Goal: Information Seeking & Learning: Learn about a topic

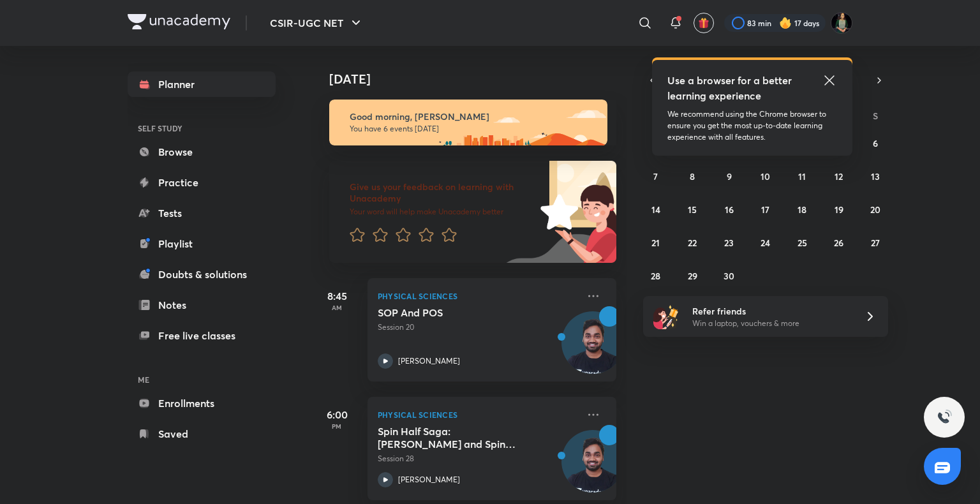
click at [825, 83] on icon at bounding box center [829, 80] width 15 height 15
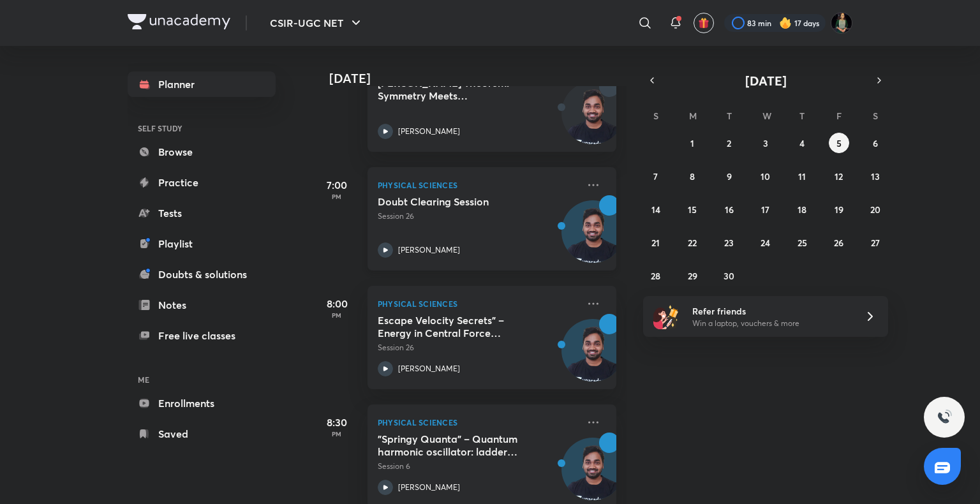
scroll to position [465, 0]
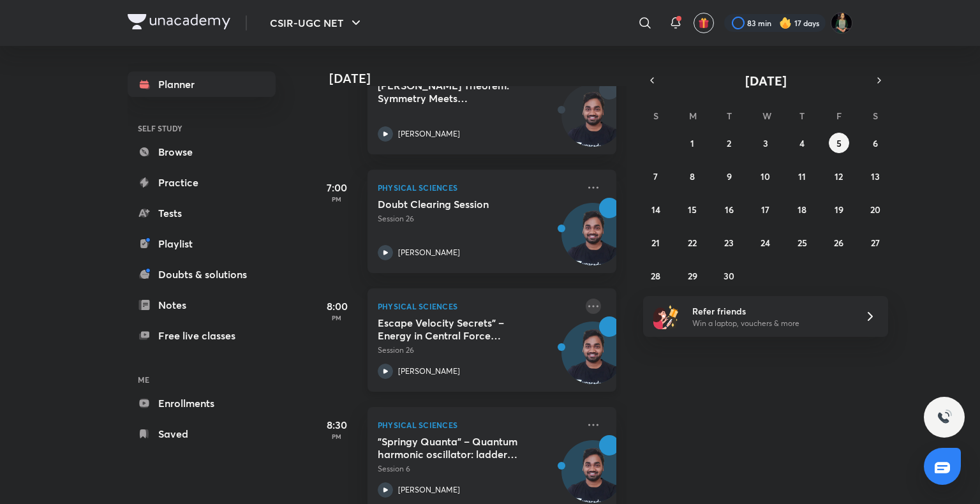
click at [586, 304] on icon at bounding box center [593, 306] width 15 height 15
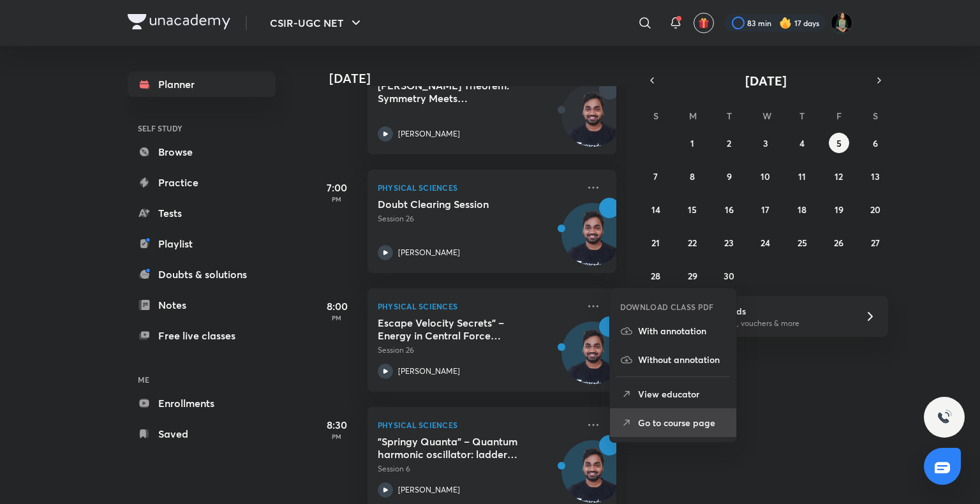
click at [669, 420] on p "Go to course page" at bounding box center [682, 422] width 88 height 13
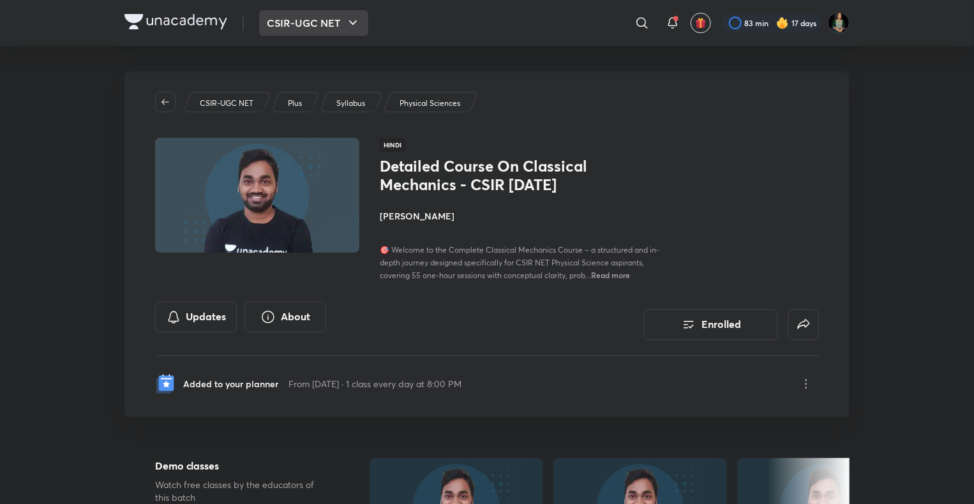
click at [334, 16] on button "CSIR-UGC NET" at bounding box center [313, 23] width 109 height 26
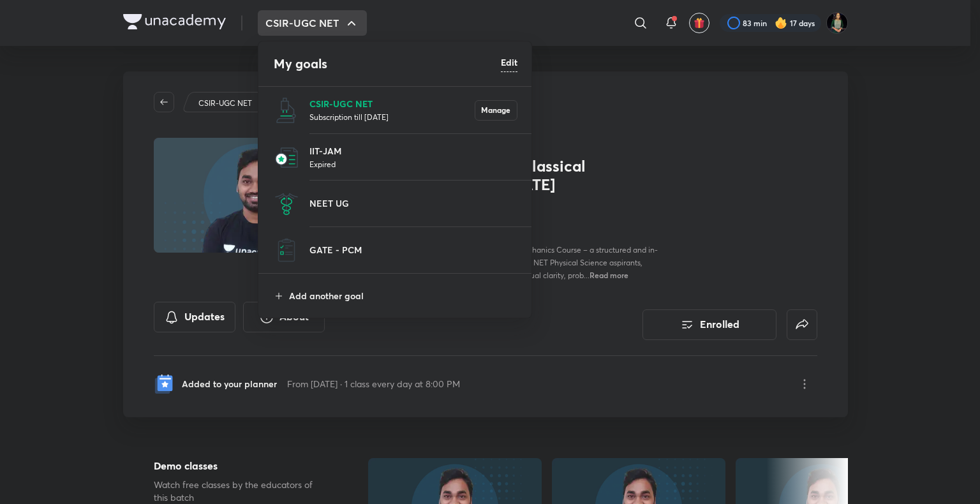
click at [358, 106] on p "CSIR-UGC NET" at bounding box center [392, 103] width 165 height 13
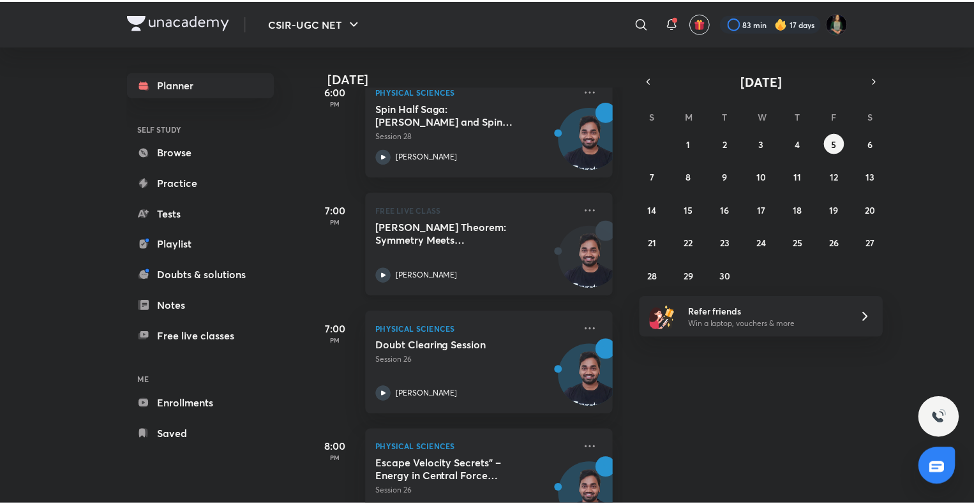
scroll to position [334, 0]
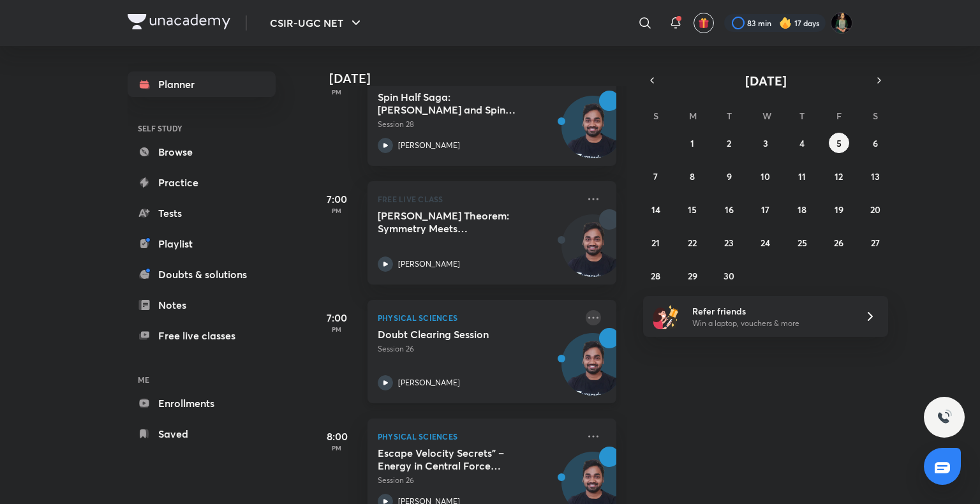
click at [586, 317] on icon at bounding box center [593, 317] width 15 height 15
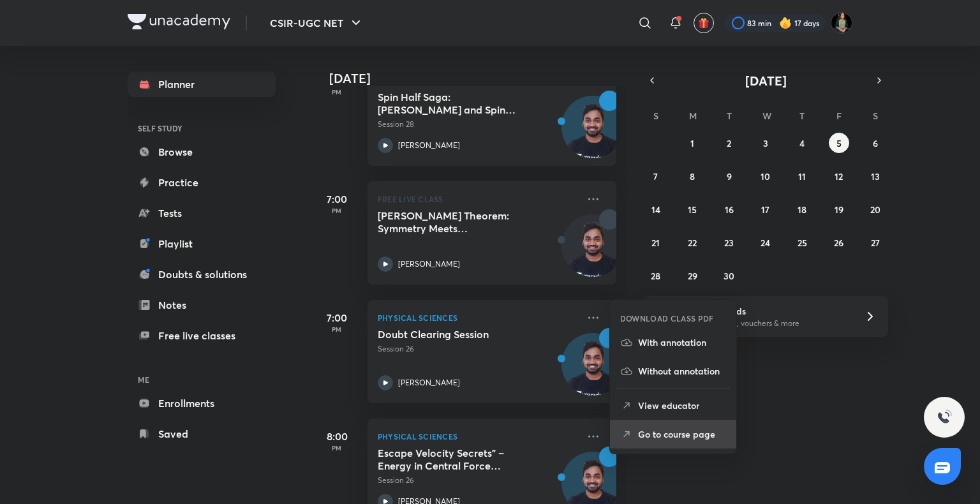
click at [657, 447] on li "Go to course page" at bounding box center [673, 434] width 126 height 29
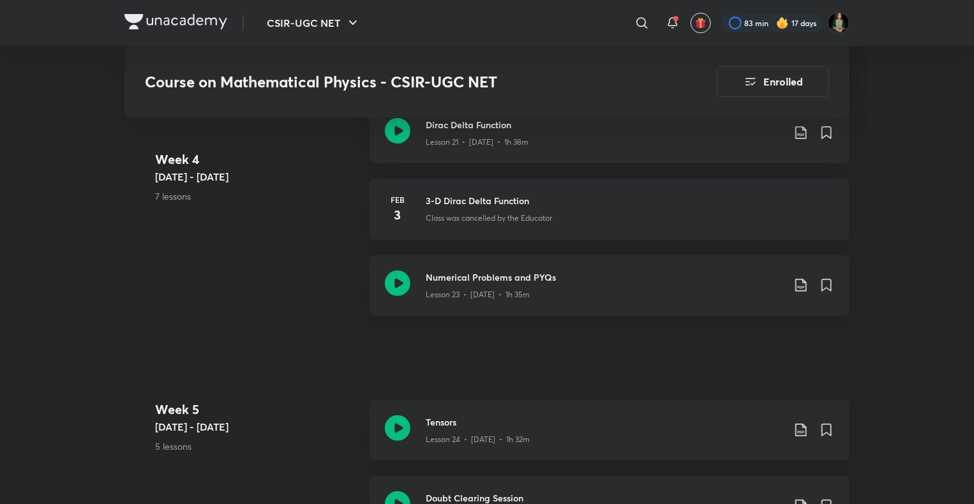
scroll to position [2481, 0]
click at [657, 445] on div "Lesson 24 • [DATE] • 1h 32m" at bounding box center [604, 437] width 357 height 17
click at [421, 285] on div "Numerical Problems and PYQs Lesson 23 • [DATE] • 1h 35m" at bounding box center [609, 285] width 480 height 61
